Goal: Find specific page/section: Find specific page/section

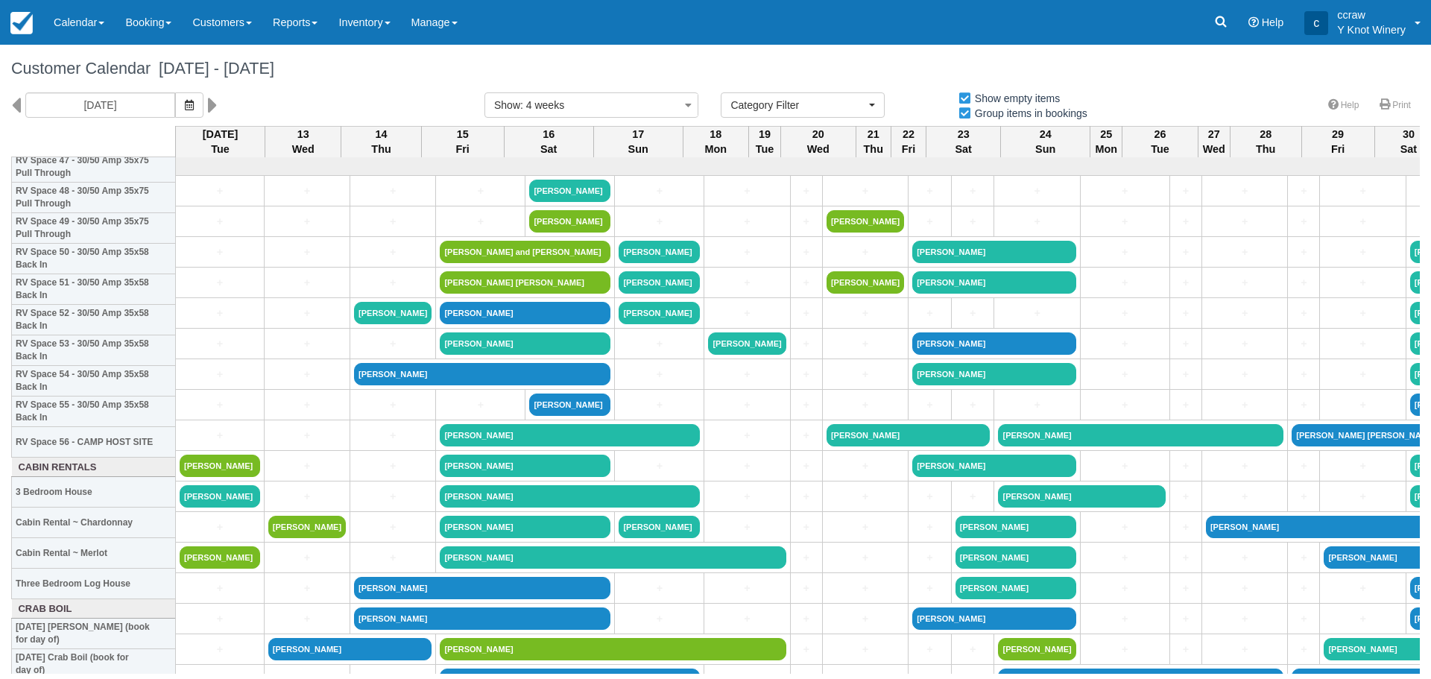
select select
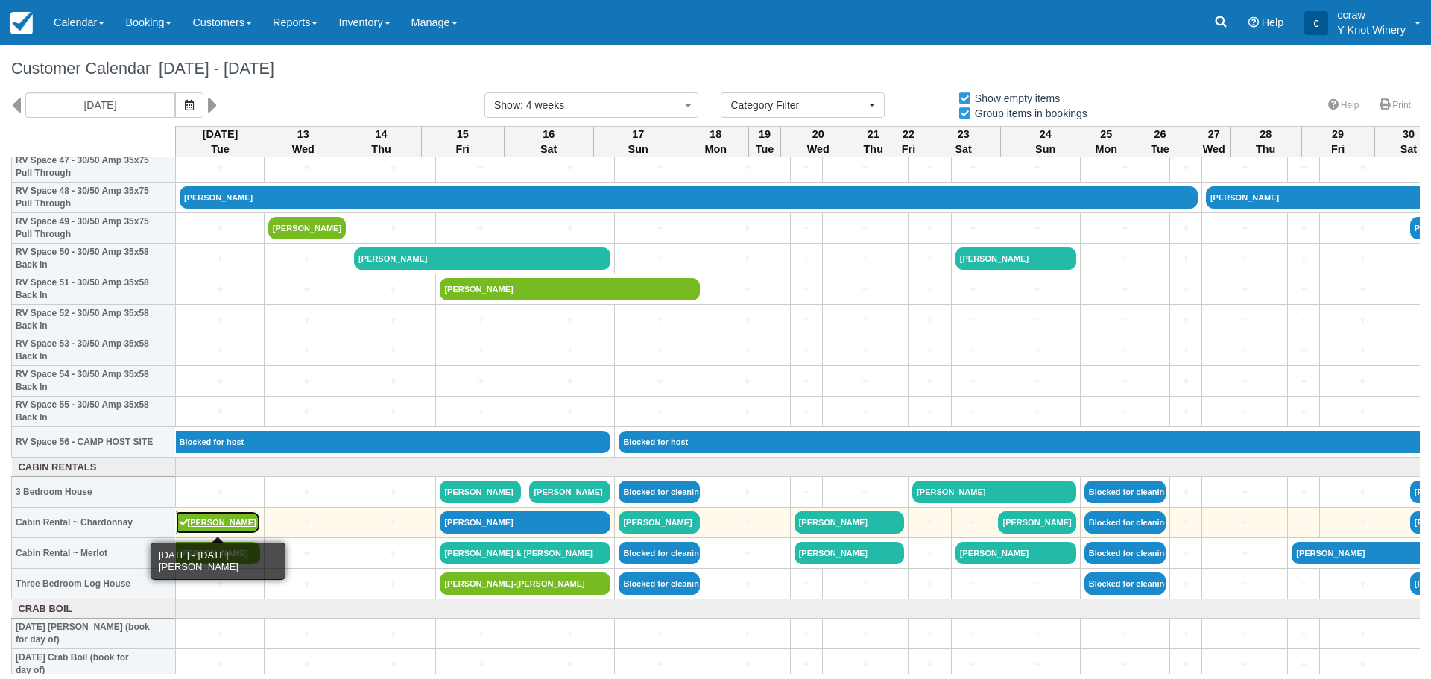
click at [217, 529] on link "[PERSON_NAME]" at bounding box center [218, 522] width 84 height 22
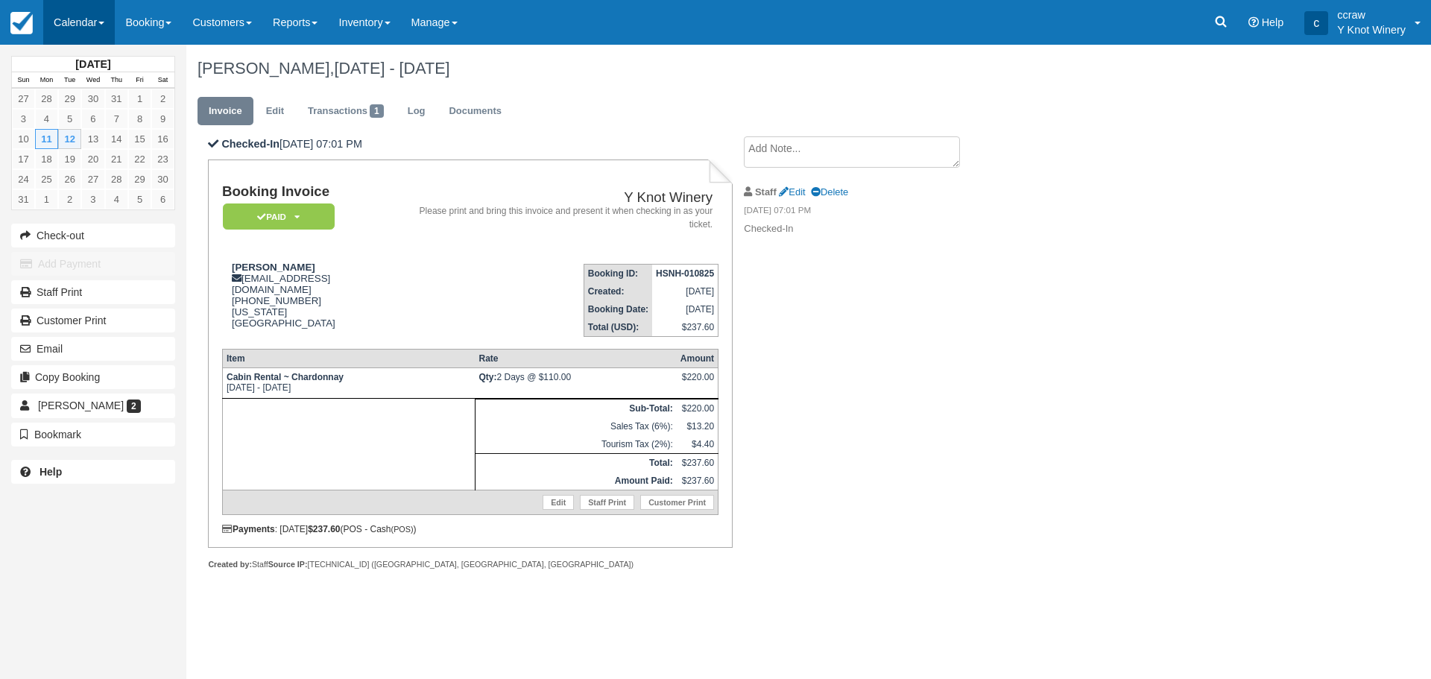
click at [79, 30] on link "Calendar" at bounding box center [79, 22] width 72 height 45
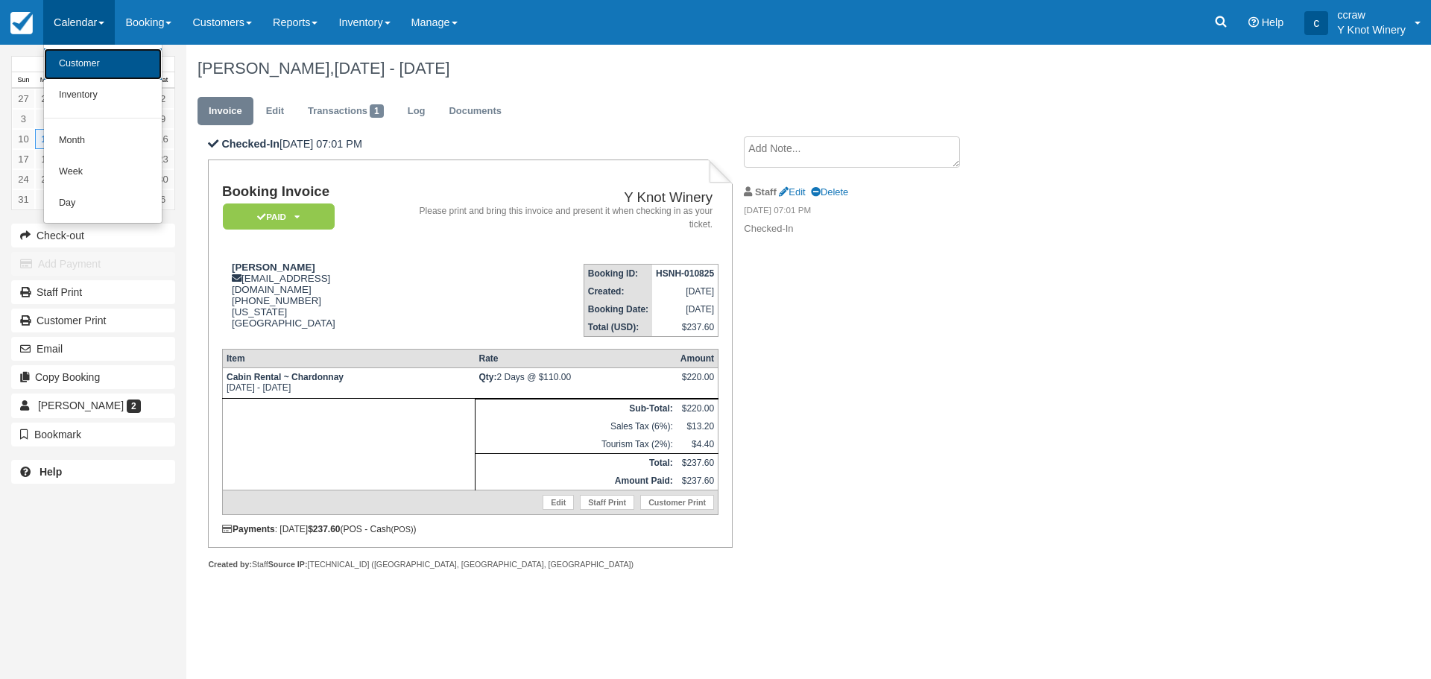
click at [79, 68] on link "Customer" at bounding box center [103, 63] width 118 height 31
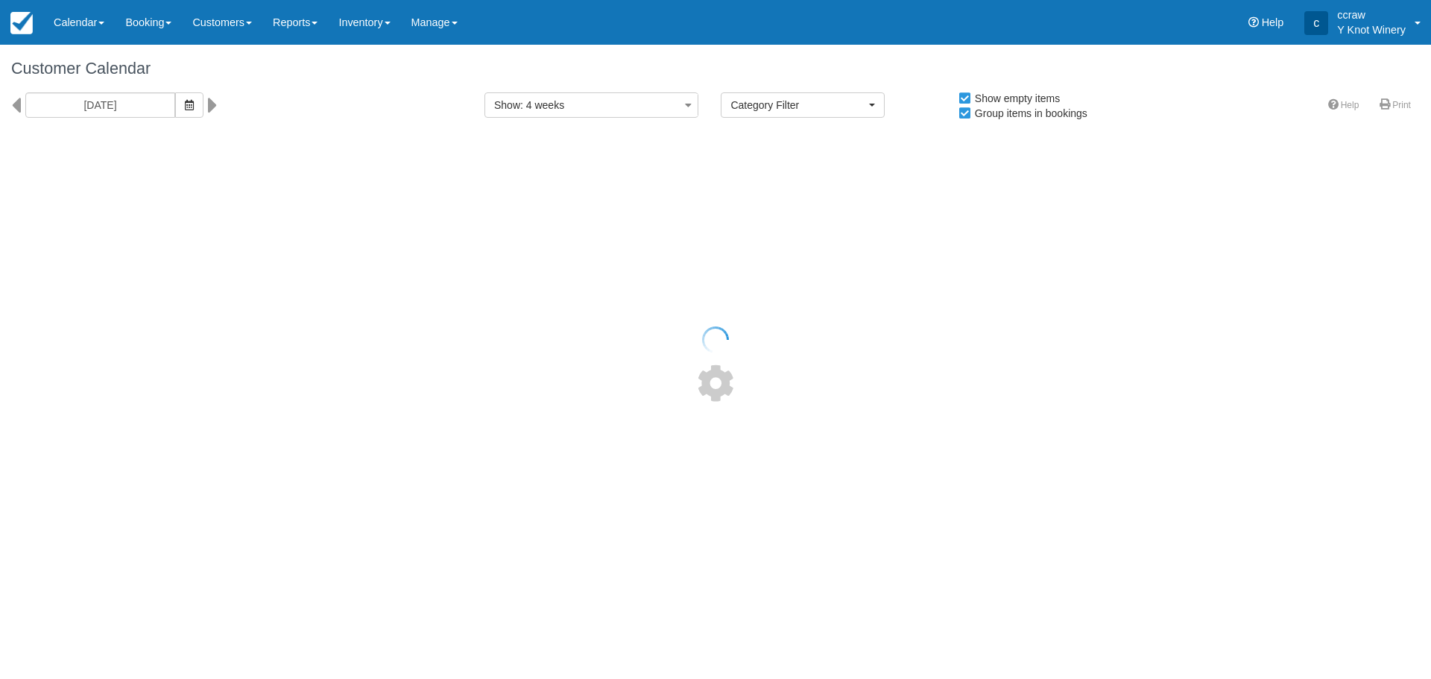
select select
